Goal: Find specific page/section: Find specific page/section

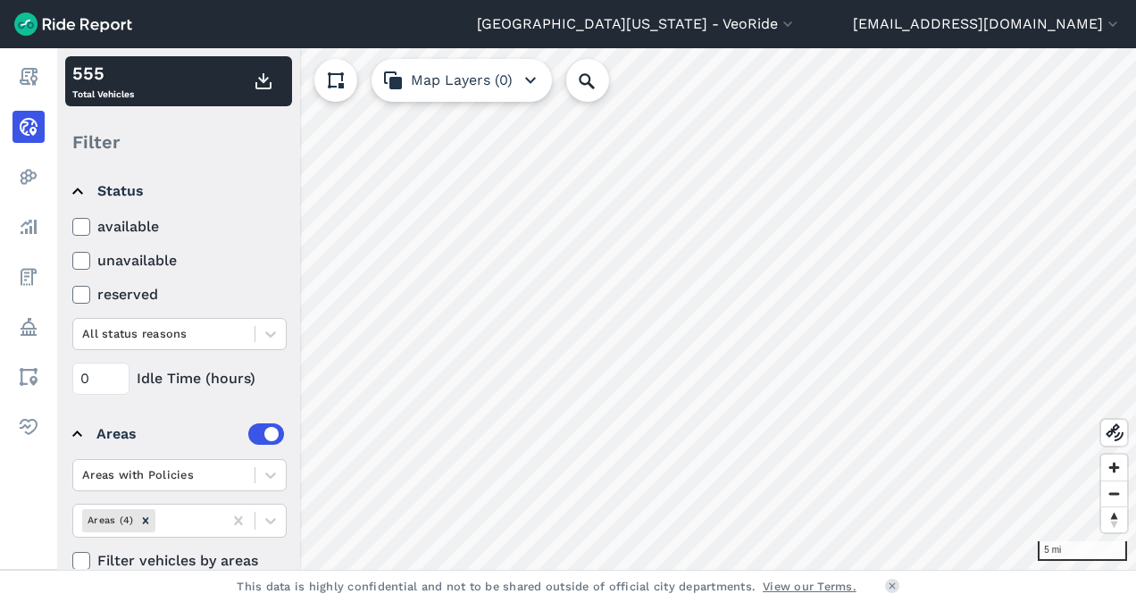
scroll to position [221, 0]
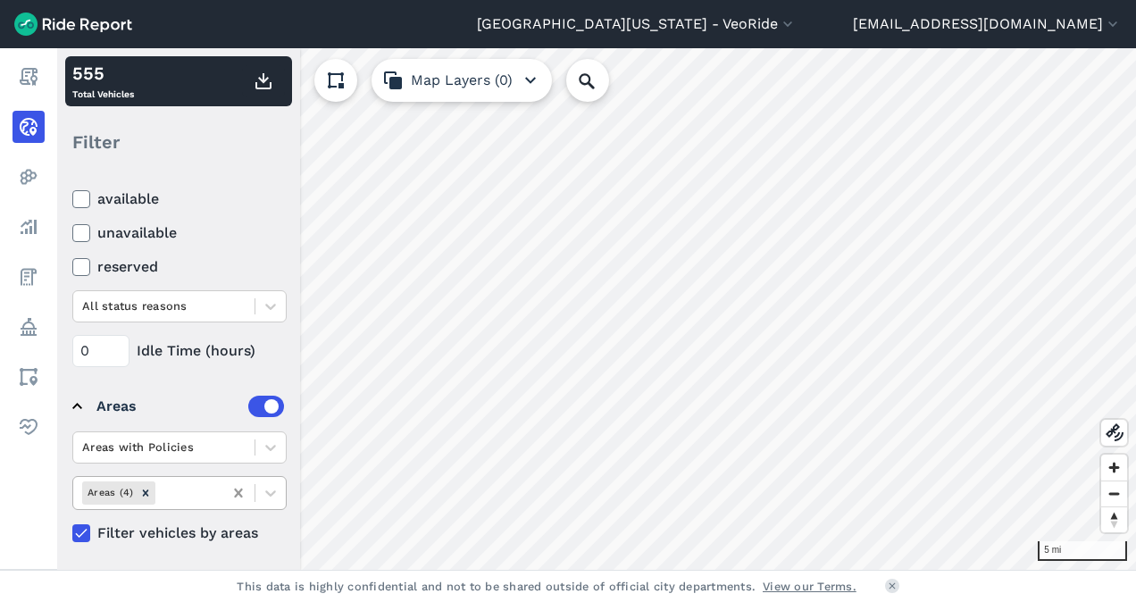
click at [232, 491] on icon at bounding box center [239, 493] width 18 height 18
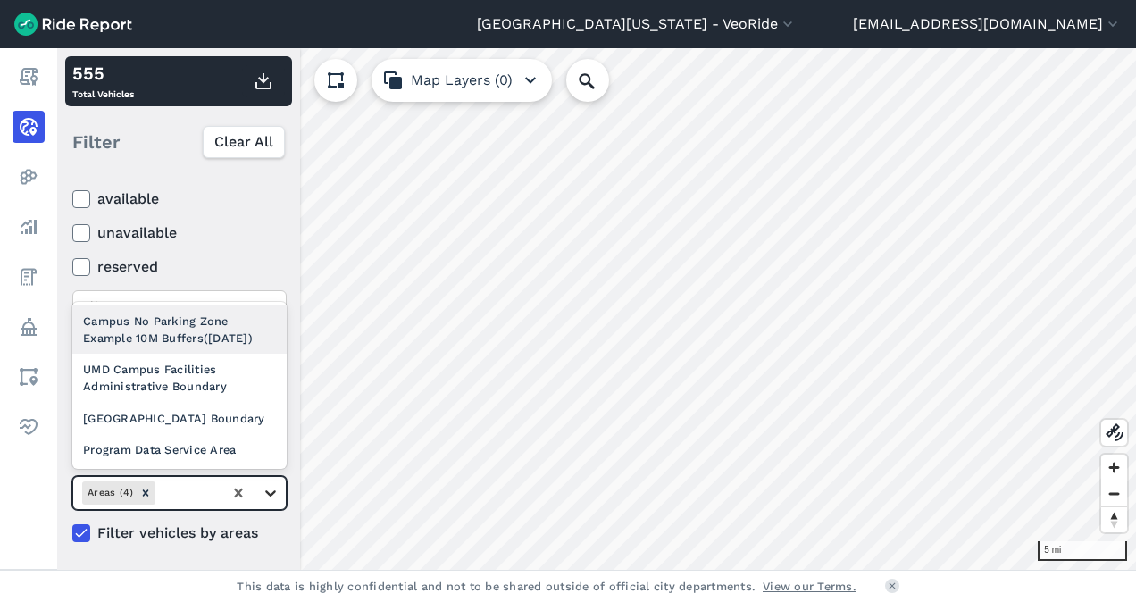
click at [270, 484] on icon at bounding box center [271, 493] width 18 height 18
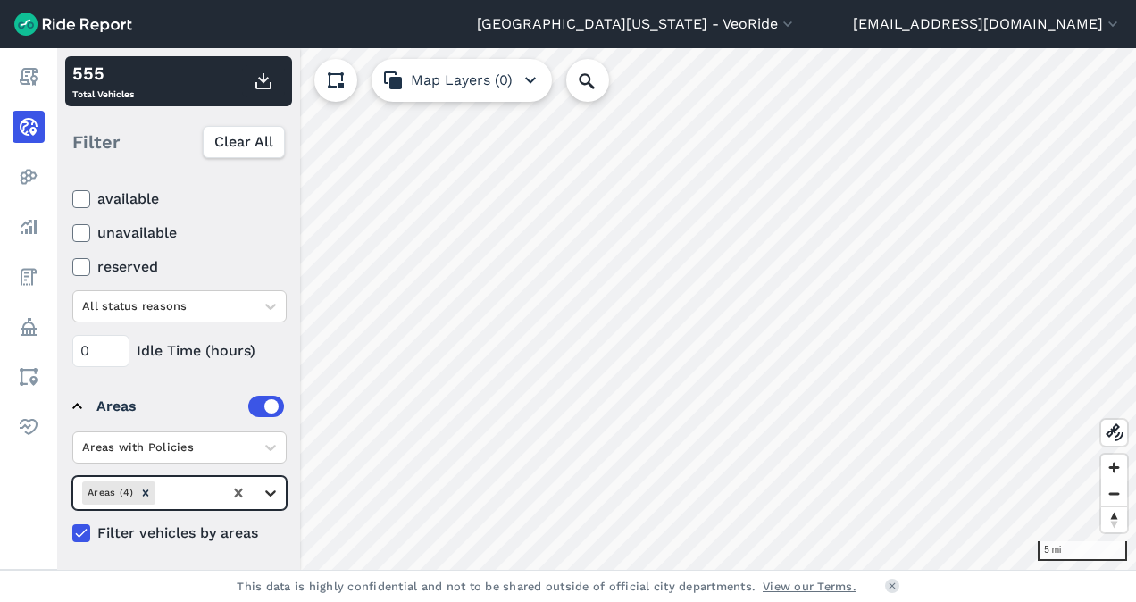
click at [270, 488] on icon at bounding box center [271, 493] width 18 height 18
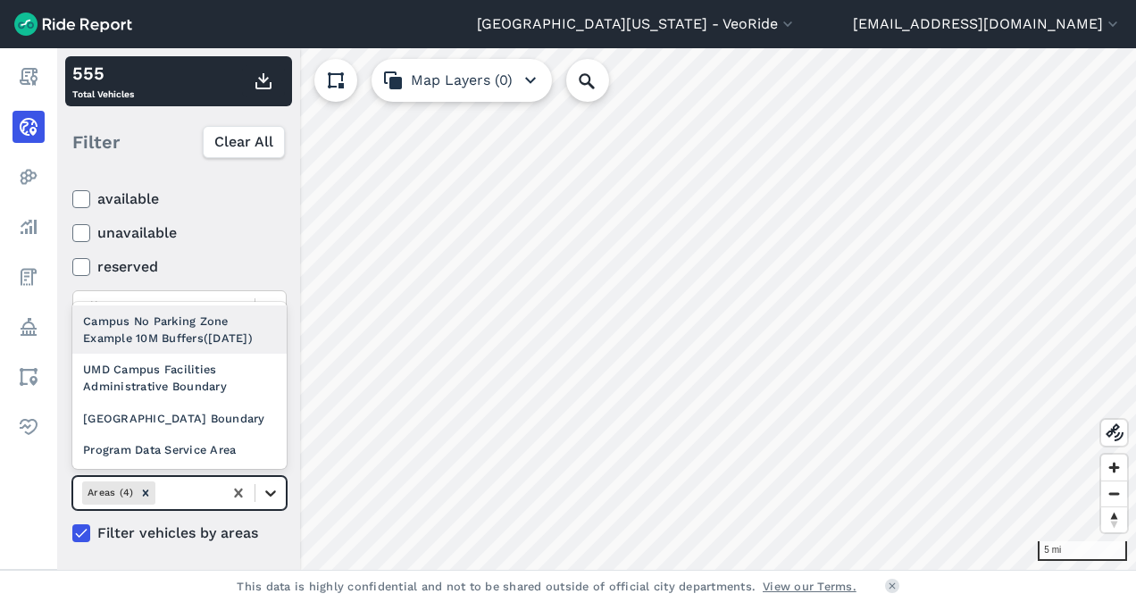
click at [270, 488] on icon at bounding box center [271, 493] width 18 height 18
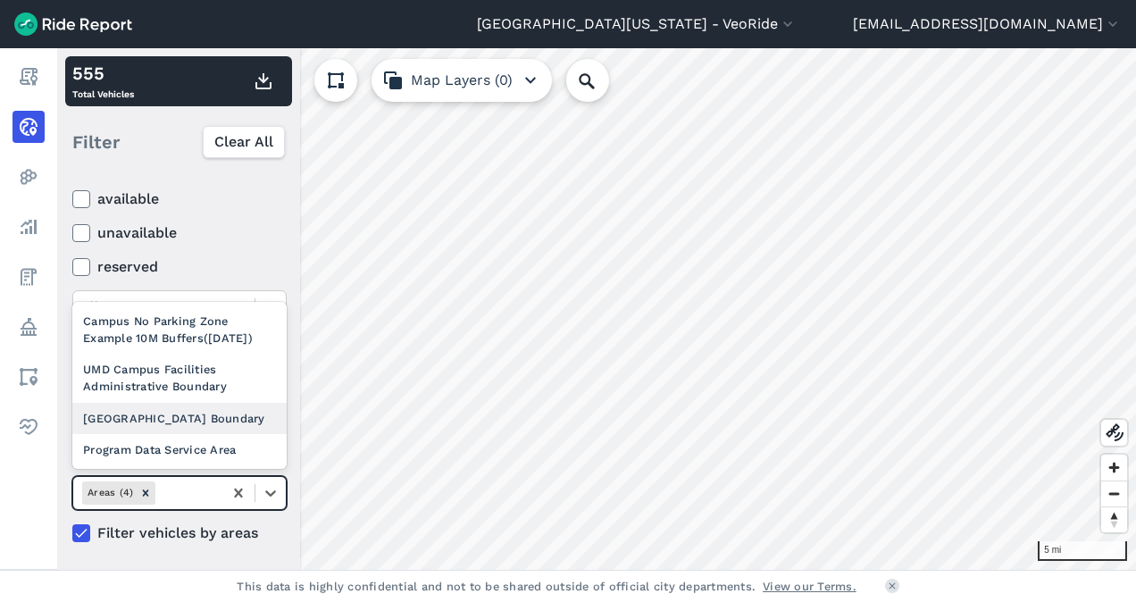
click at [193, 412] on div "[GEOGRAPHIC_DATA] Boundary" at bounding box center [179, 418] width 214 height 31
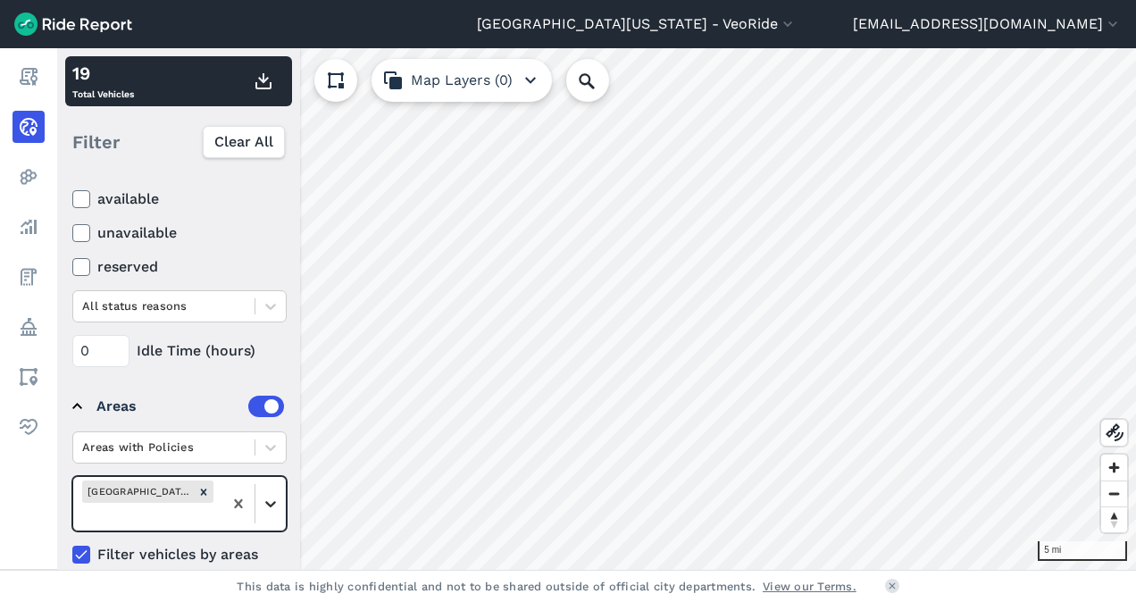
click at [277, 489] on div at bounding box center [270, 504] width 30 height 30
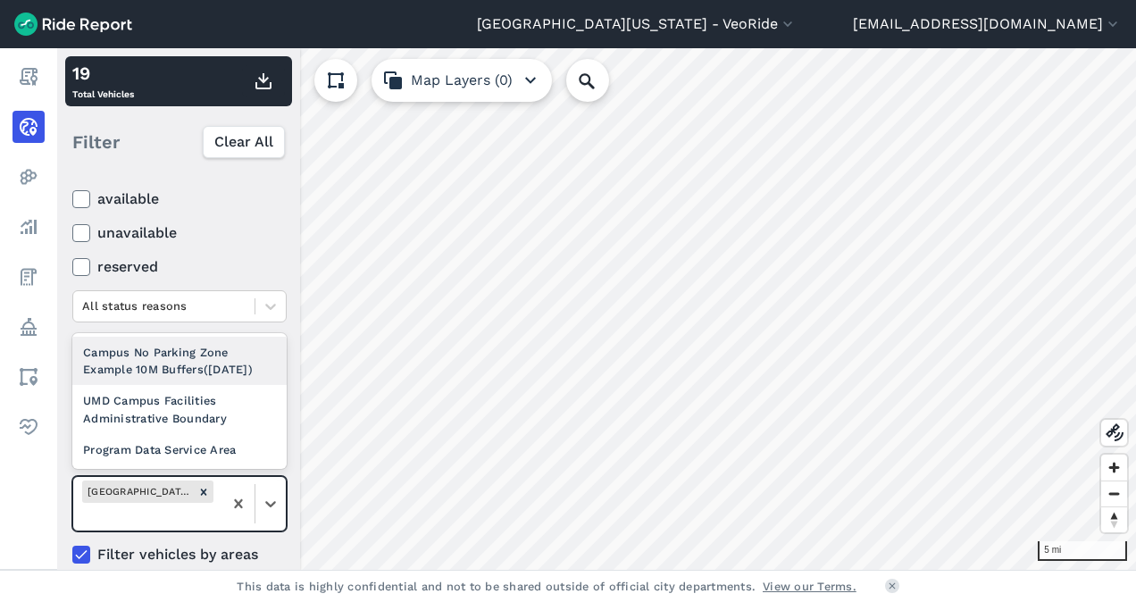
click at [172, 349] on div "Campus No Parking Zone Example 10M Buffers([DATE])" at bounding box center [179, 361] width 214 height 48
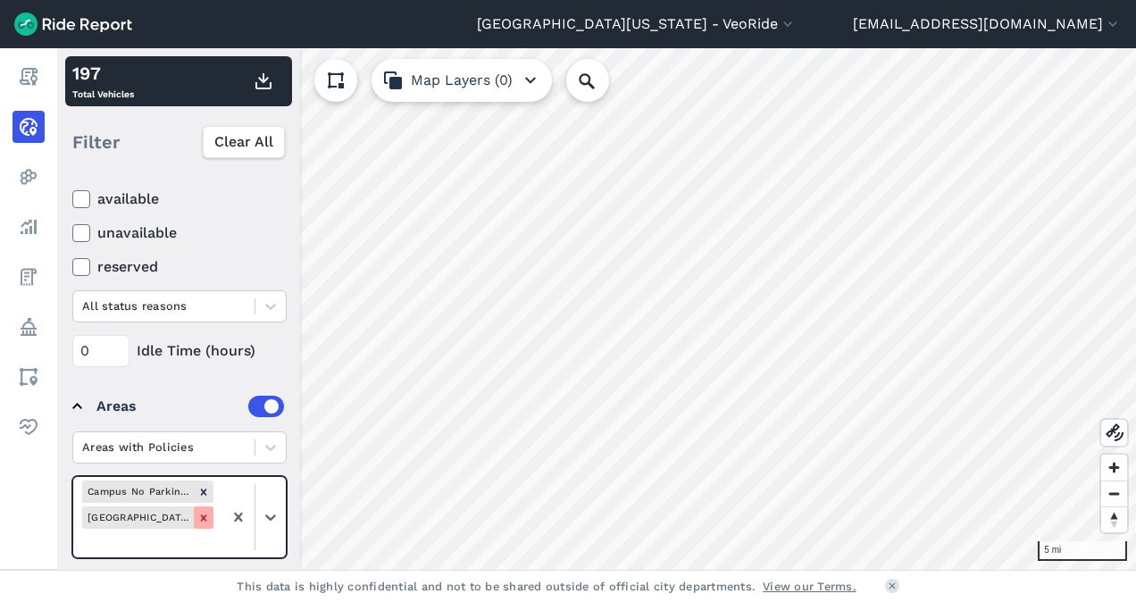
click at [202, 514] on icon "Remove University Park Boundary" at bounding box center [203, 518] width 13 height 13
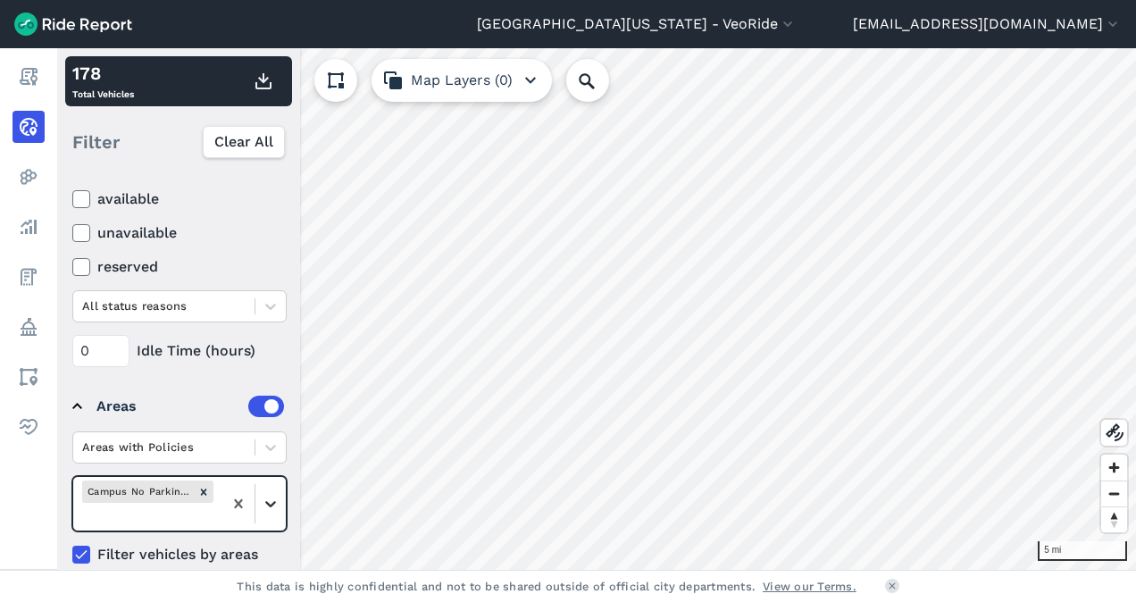
click at [265, 498] on icon at bounding box center [271, 504] width 18 height 18
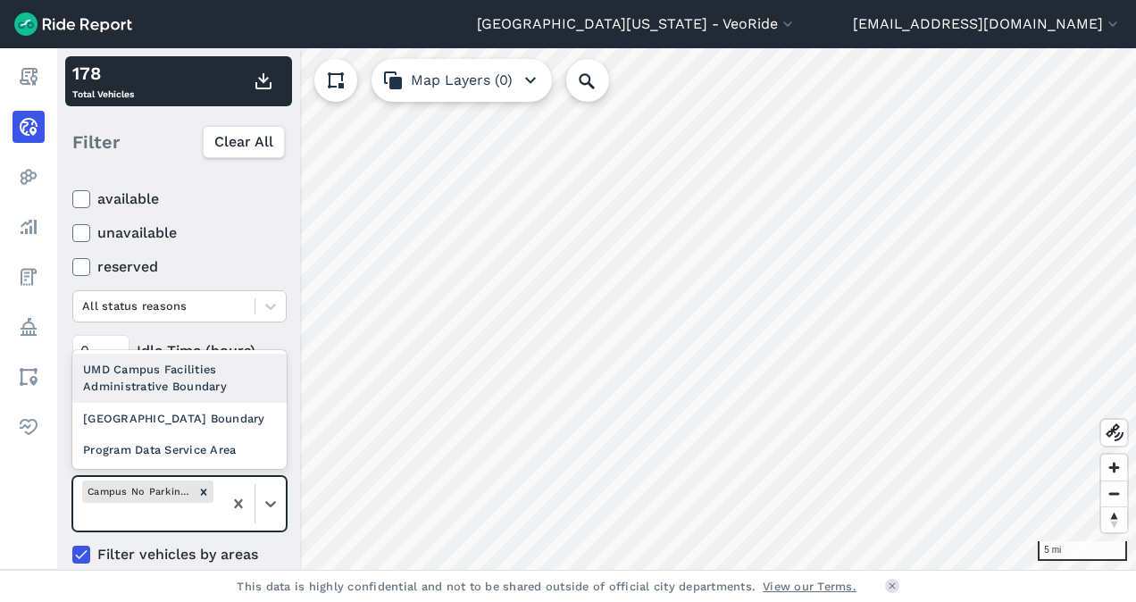
click at [218, 375] on div "UMD Campus Facilities Administrative Boundary" at bounding box center [179, 378] width 214 height 48
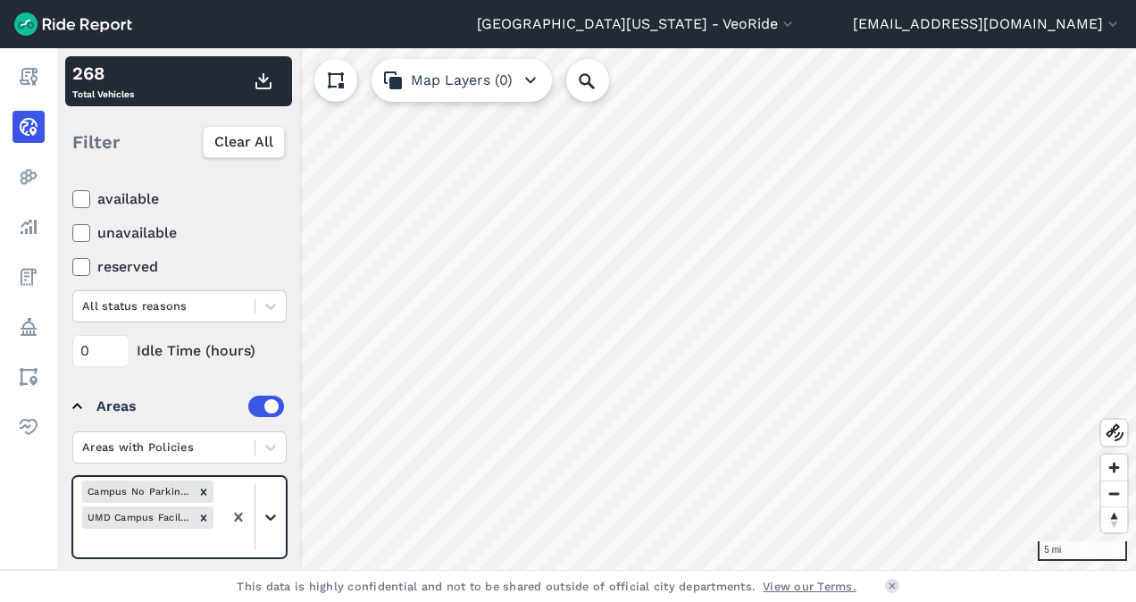
click at [271, 515] on icon at bounding box center [271, 517] width 18 height 18
click at [222, 448] on div "Program Data Service Area" at bounding box center [179, 449] width 214 height 31
click at [207, 545] on icon "Remove Program Data Service Area" at bounding box center [203, 544] width 13 height 13
click at [273, 515] on icon at bounding box center [271, 517] width 18 height 18
